Goal: Task Accomplishment & Management: Complete application form

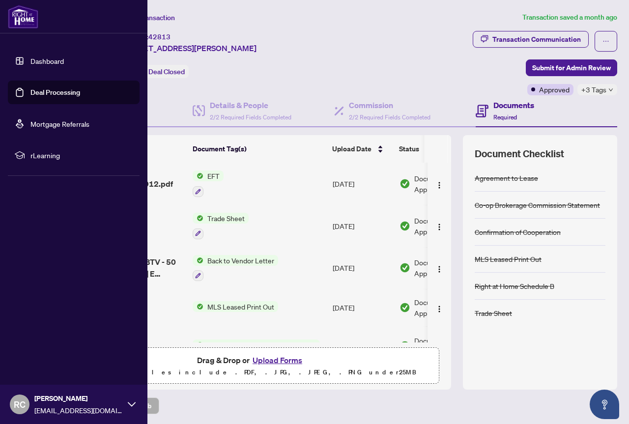
click at [23, 17] on img at bounding box center [23, 17] width 30 height 24
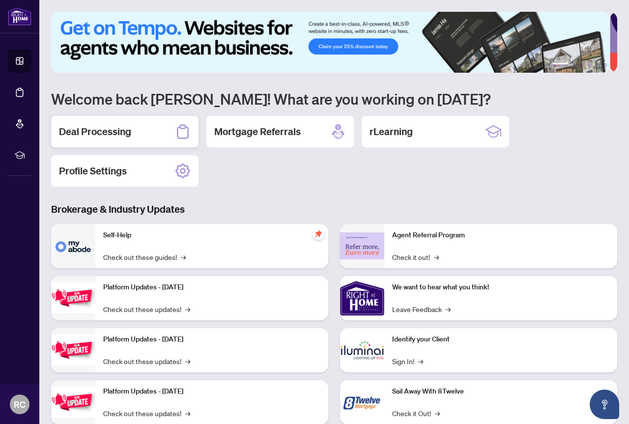
click at [124, 125] on h2 "Deal Processing" at bounding box center [95, 132] width 72 height 14
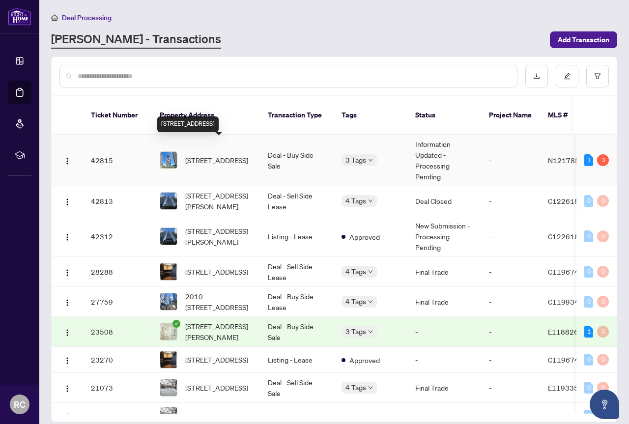
click at [214, 155] on span "[STREET_ADDRESS]" at bounding box center [216, 160] width 63 height 11
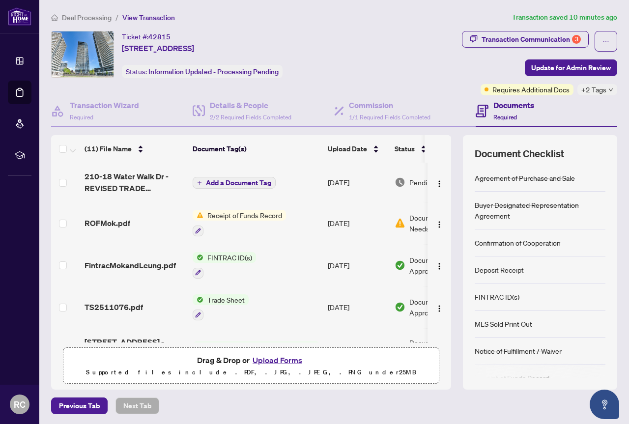
click at [223, 214] on span "Receipt of Funds Record" at bounding box center [244, 215] width 82 height 11
click at [224, 212] on span "Receipt of Funds Record" at bounding box center [244, 215] width 82 height 11
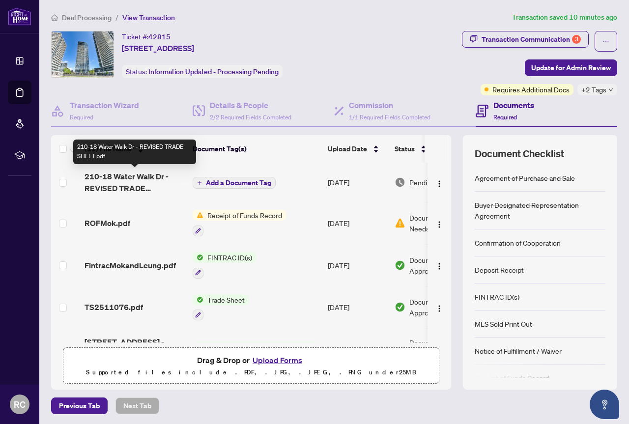
click at [118, 178] on span "210-18 Water Walk Dr - REVISED TRADE SHEET.pdf" at bounding box center [134, 182] width 100 height 24
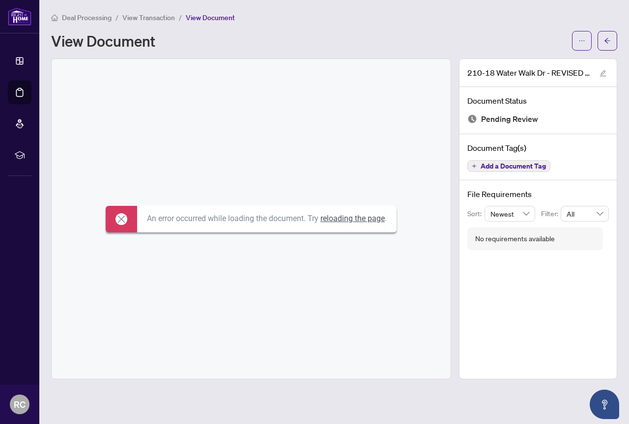
click at [352, 219] on link "reloading the page" at bounding box center [352, 218] width 64 height 9
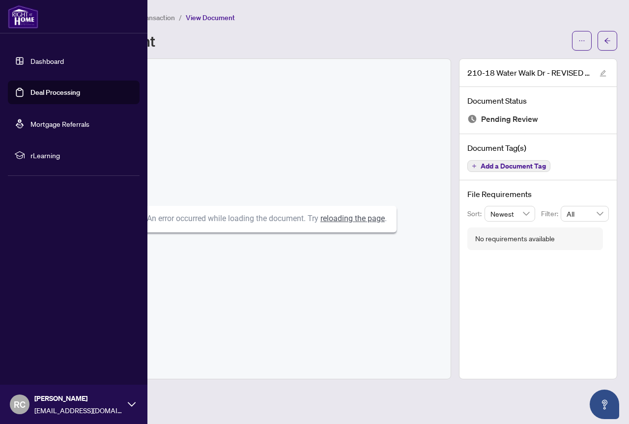
click at [19, 18] on img at bounding box center [23, 17] width 30 height 24
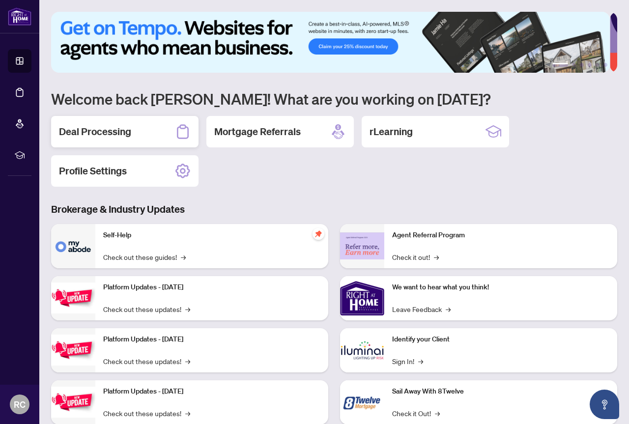
click at [120, 132] on h2 "Deal Processing" at bounding box center [95, 132] width 72 height 14
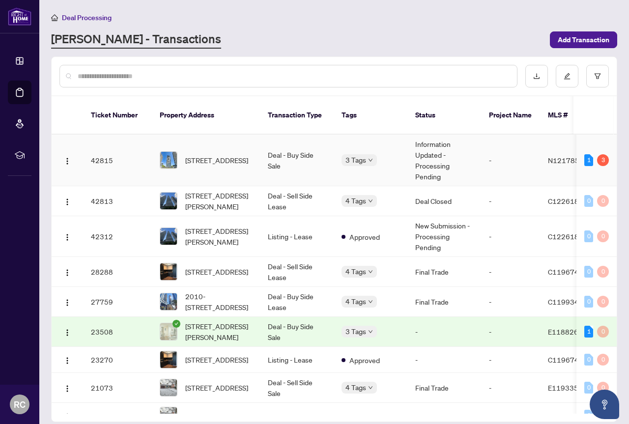
click at [284, 142] on td "Deal - Buy Side Sale" at bounding box center [297, 161] width 74 height 52
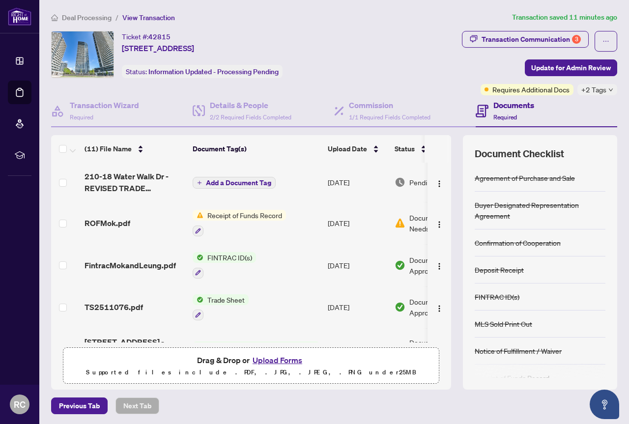
click at [265, 214] on span "Receipt of Funds Record" at bounding box center [244, 215] width 82 height 11
click at [199, 230] on icon "button" at bounding box center [198, 231] width 6 height 6
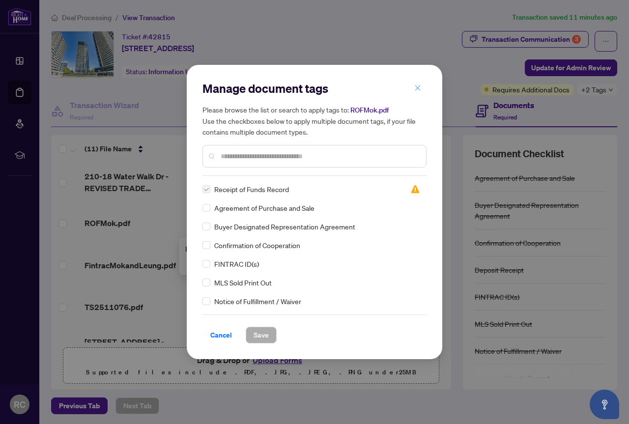
click at [413, 88] on button "button" at bounding box center [418, 88] width 20 height 17
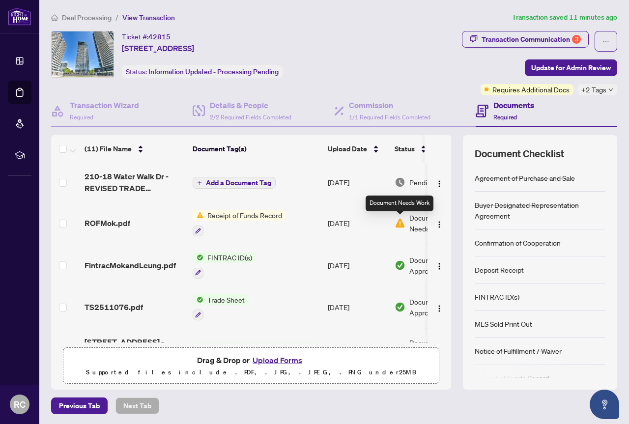
click at [398, 222] on img at bounding box center [399, 223] width 11 height 11
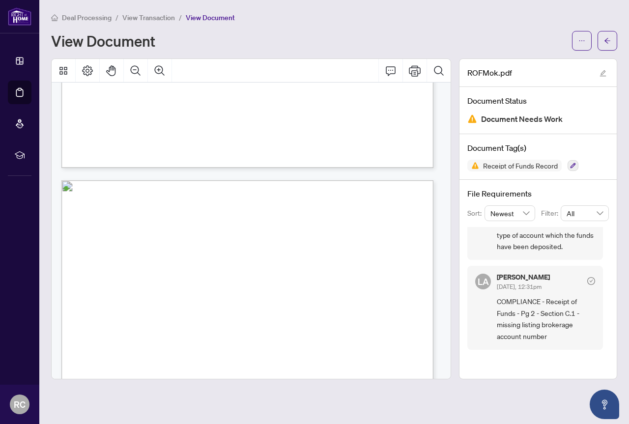
scroll to position [702, 0]
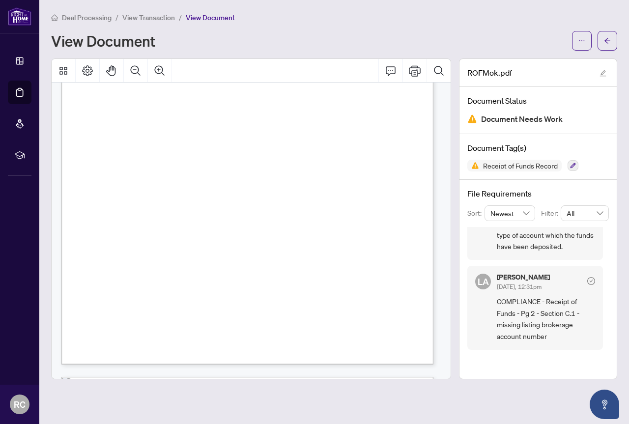
click at [74, 16] on span "Deal Processing" at bounding box center [87, 17] width 50 height 9
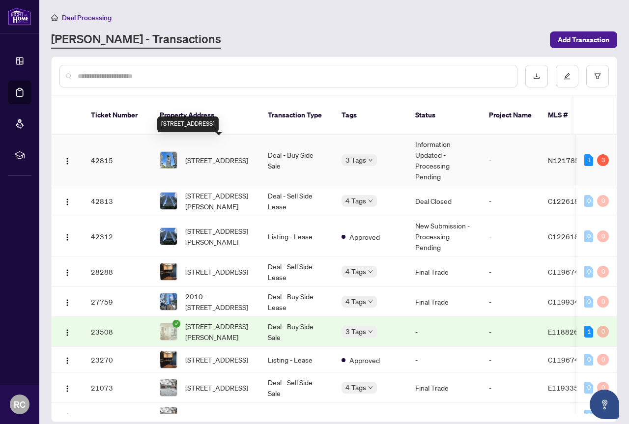
click at [198, 155] on span "[STREET_ADDRESS]" at bounding box center [216, 160] width 63 height 11
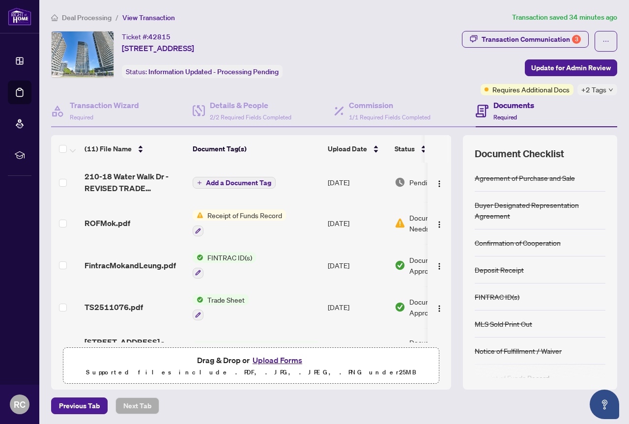
scroll to position [71, 0]
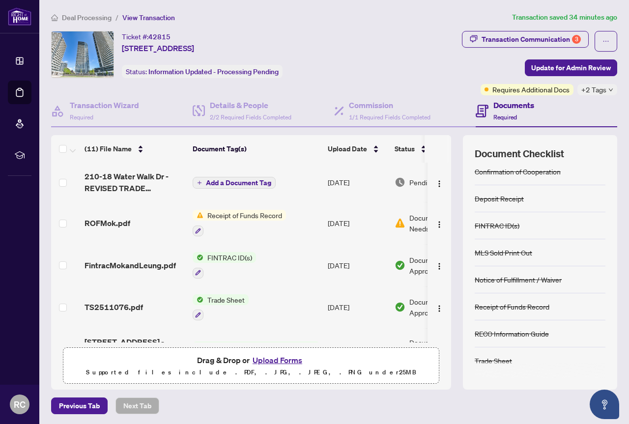
click at [233, 212] on span "Receipt of Funds Record" at bounding box center [244, 215] width 82 height 11
click at [198, 225] on button "button" at bounding box center [197, 230] width 11 height 11
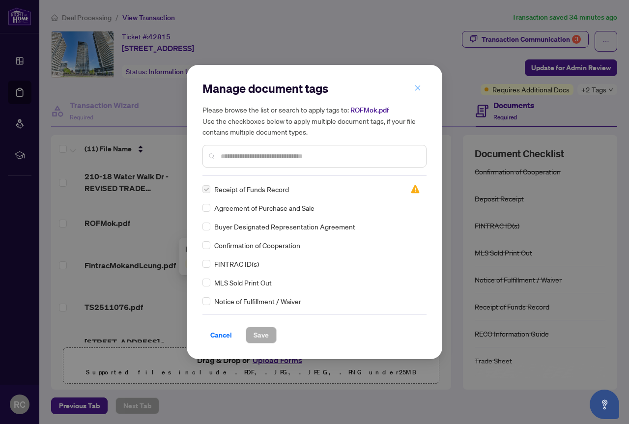
click at [420, 87] on icon "close" at bounding box center [417, 87] width 7 height 7
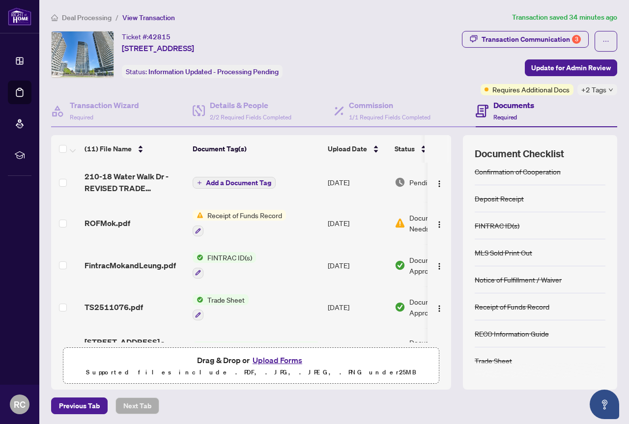
click at [275, 358] on button "Upload Forms" at bounding box center [276, 360] width 55 height 13
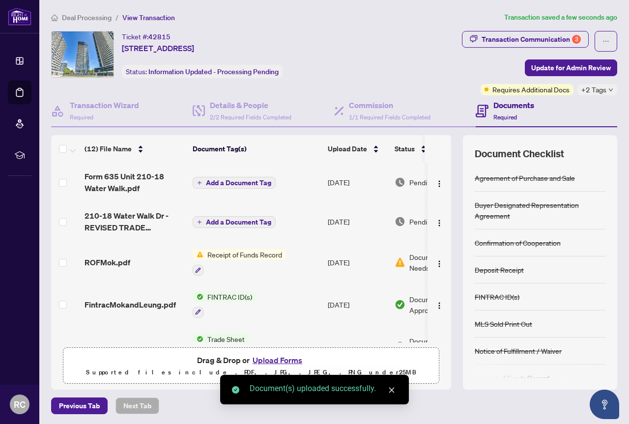
click at [392, 390] on icon "close" at bounding box center [391, 389] width 7 height 7
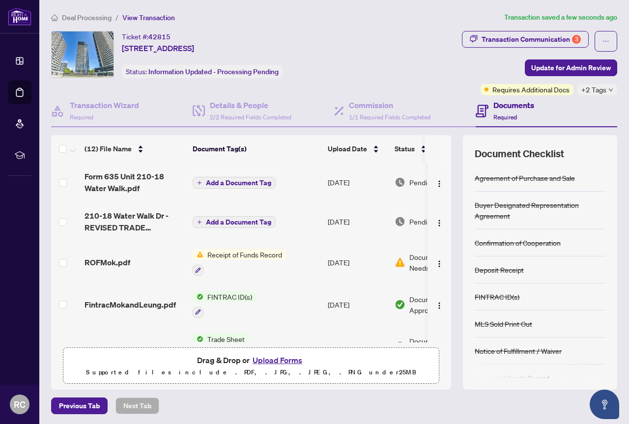
click at [240, 181] on span "Add a Document Tag" at bounding box center [238, 182] width 65 height 7
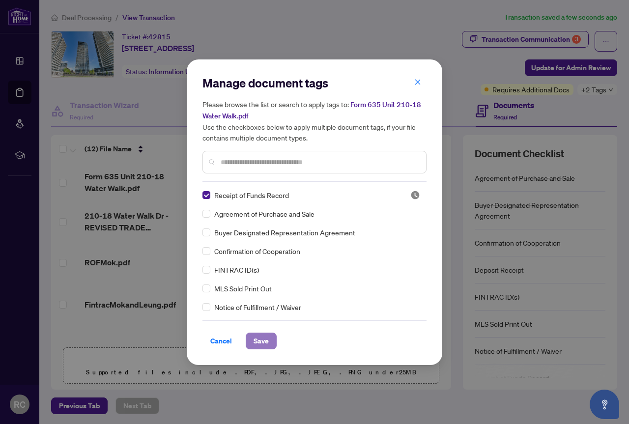
click at [258, 342] on span "Save" at bounding box center [260, 341] width 15 height 16
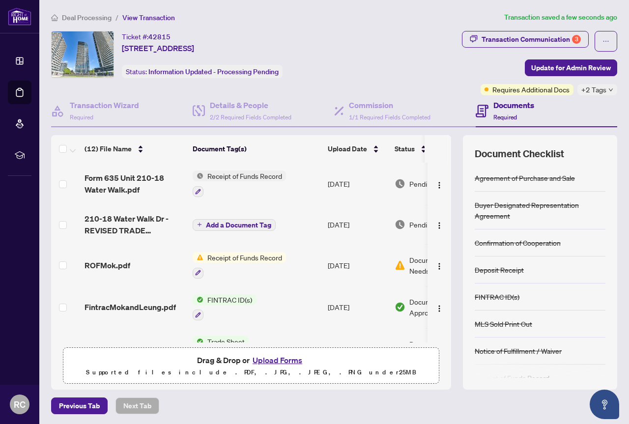
click at [235, 223] on span "Add a Document Tag" at bounding box center [238, 224] width 65 height 7
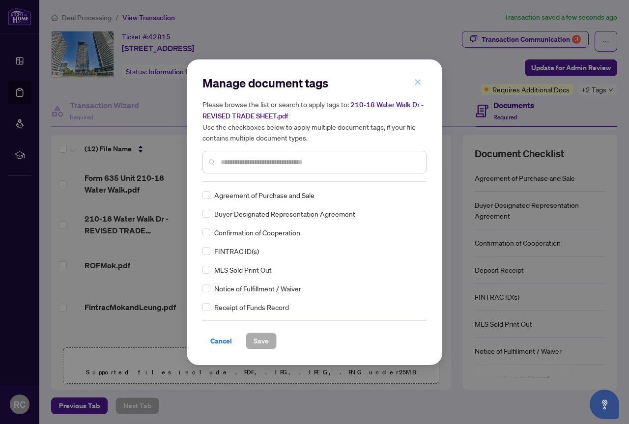
click at [419, 82] on icon "close" at bounding box center [417, 82] width 7 height 7
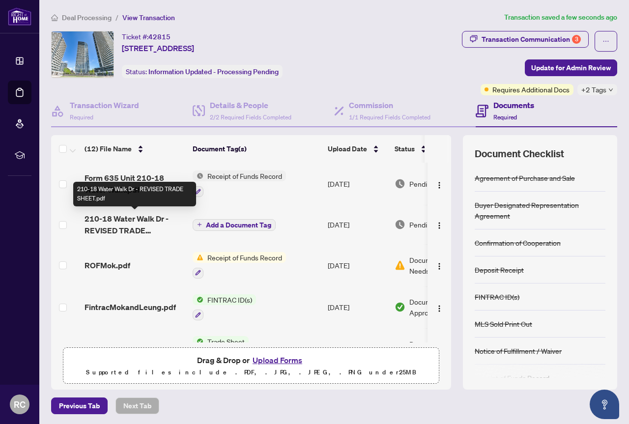
click at [133, 219] on span "210-18 Water Walk Dr - REVISED TRADE SHEET.pdf" at bounding box center [134, 225] width 100 height 24
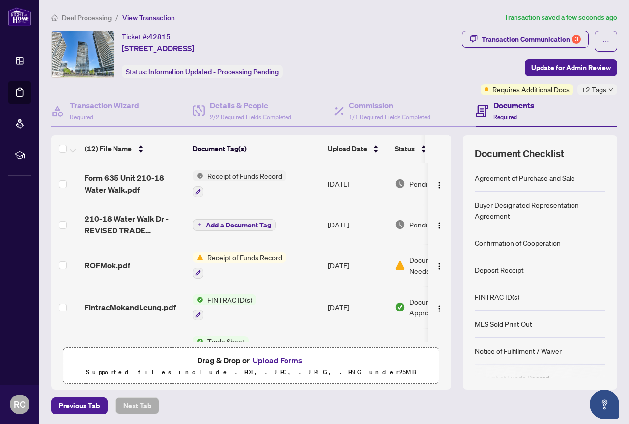
click at [356, 224] on td "[DATE]" at bounding box center [357, 224] width 67 height 39
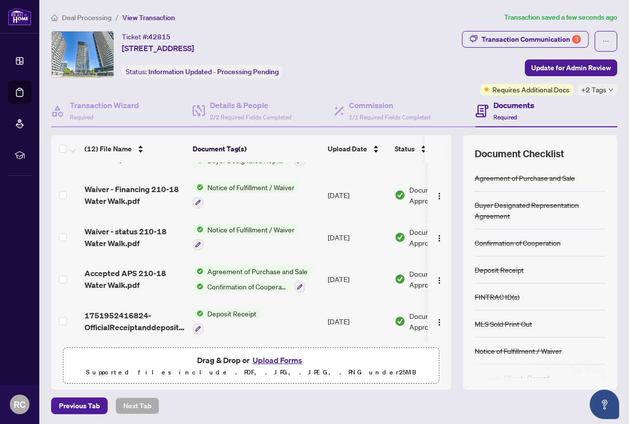
drag, startPoint x: 358, startPoint y: 339, endPoint x: 339, endPoint y: 334, distance: 19.7
click at [341, 337] on tbody "Form 635 Unit 210-18 Water Walk.pdf Receipt of Funds Record [DATE] Pending Revi…" at bounding box center [274, 92] width 446 height 499
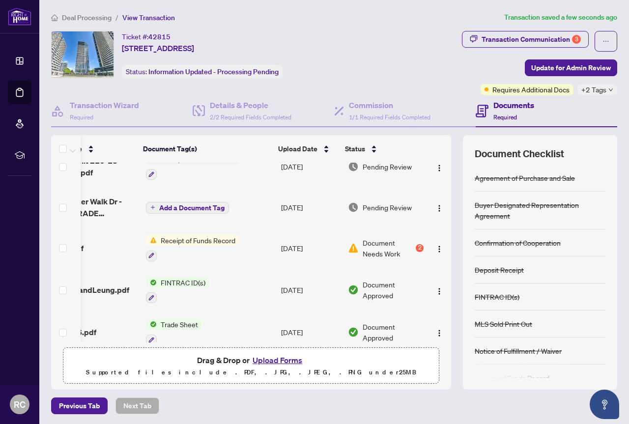
scroll to position [0, 57]
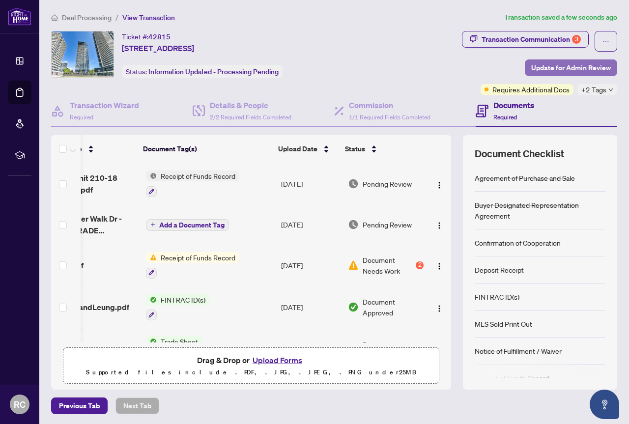
click at [564, 69] on span "Update for Admin Review" at bounding box center [571, 68] width 80 height 16
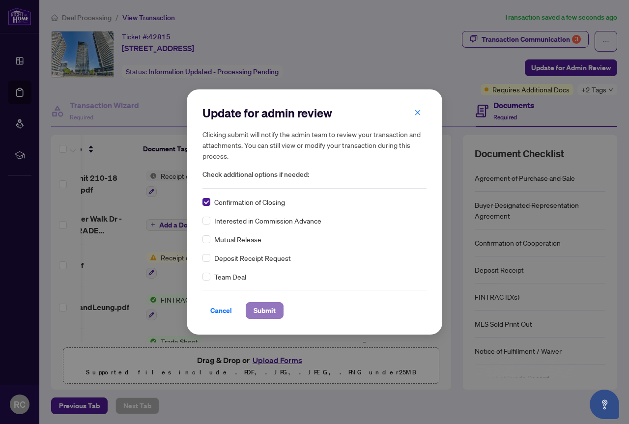
click at [268, 313] on span "Submit" at bounding box center [264, 310] width 22 height 16
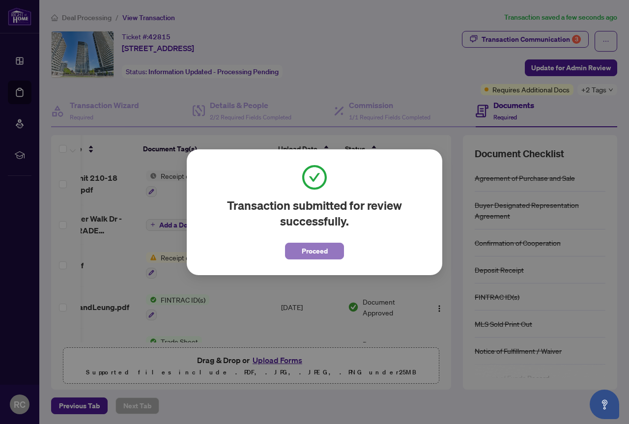
click at [312, 250] on span "Proceed" at bounding box center [314, 251] width 26 height 16
